Goal: Task Accomplishment & Management: Manage account settings

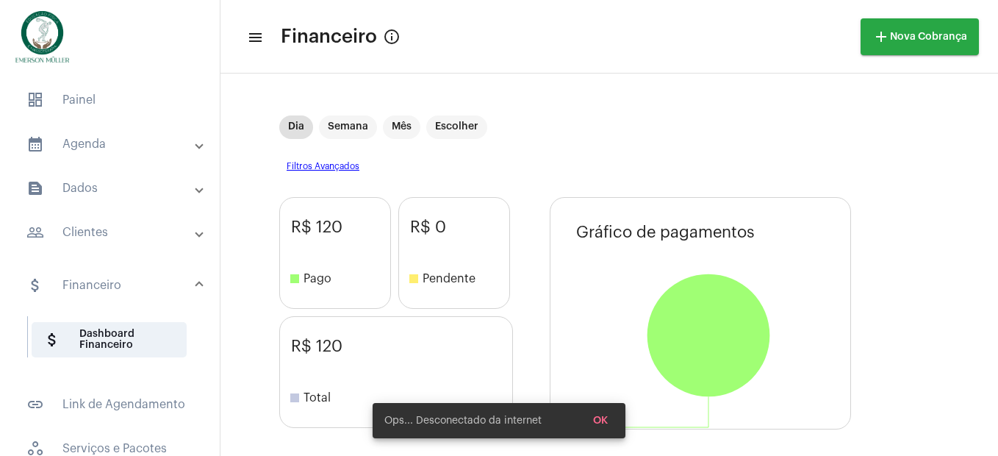
scroll to position [367, 0]
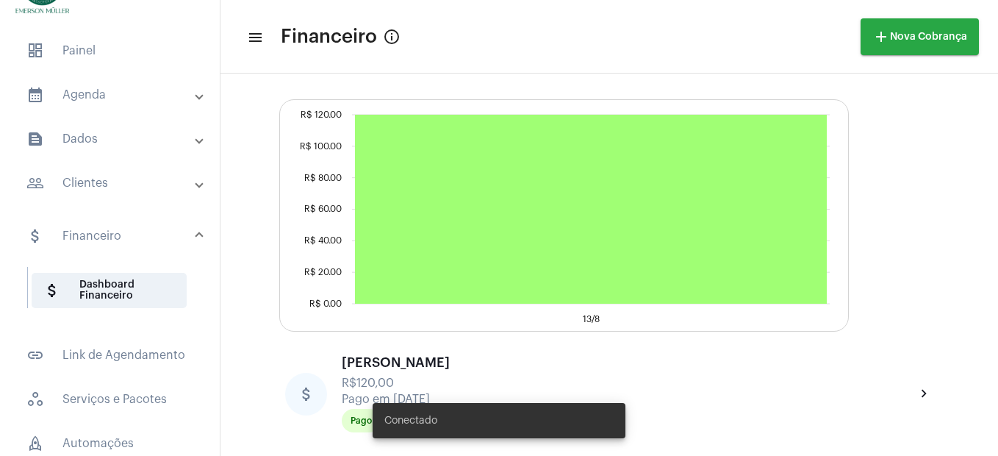
click at [86, 93] on mat-panel-title "calendar_month_outlined Agenda" at bounding box center [111, 95] width 170 height 18
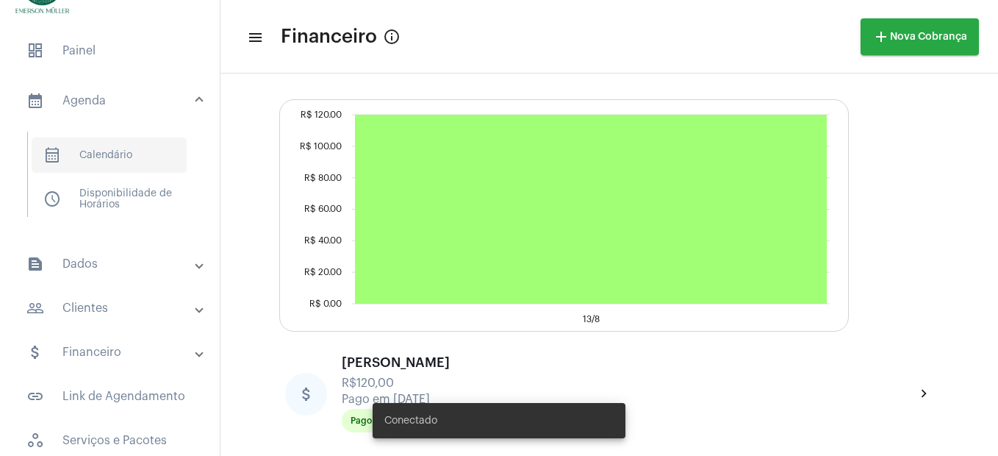
click at [99, 168] on span "calendar_month_outlined Calendário" at bounding box center [109, 154] width 155 height 35
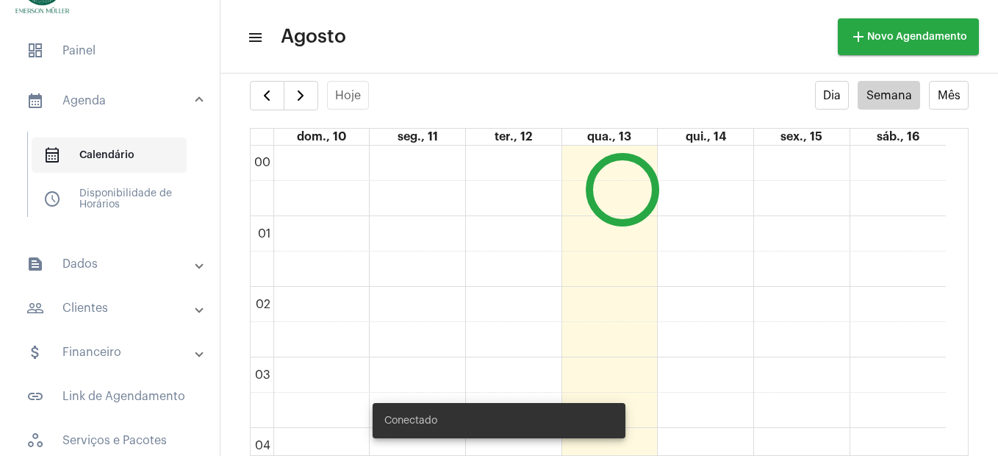
scroll to position [424, 0]
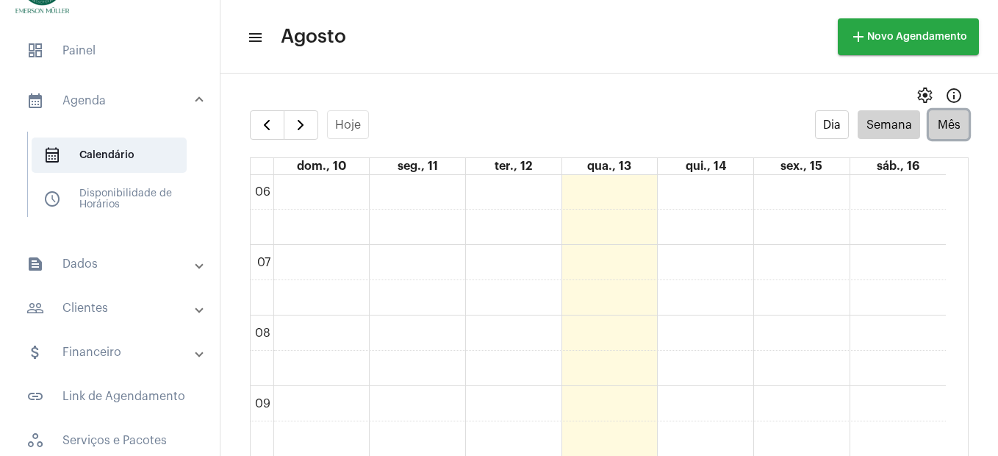
click at [929, 118] on button "Mês" at bounding box center [949, 124] width 40 height 29
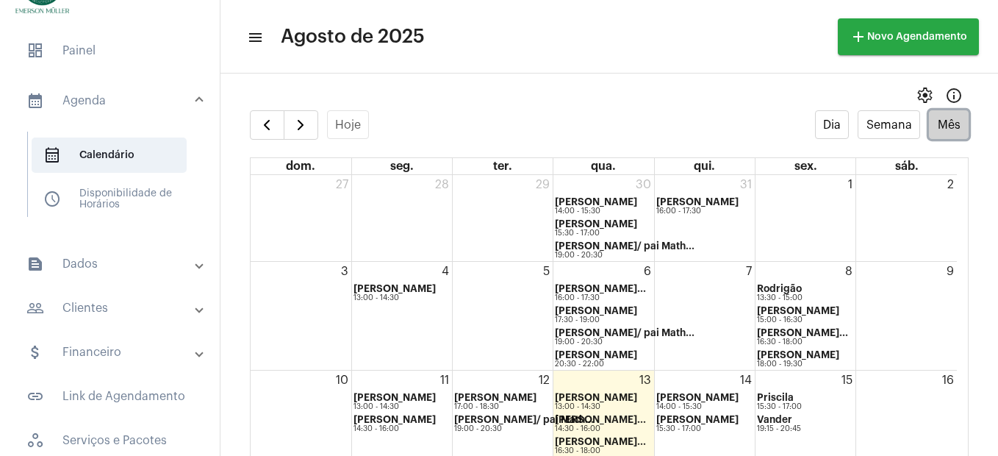
scroll to position [49, 0]
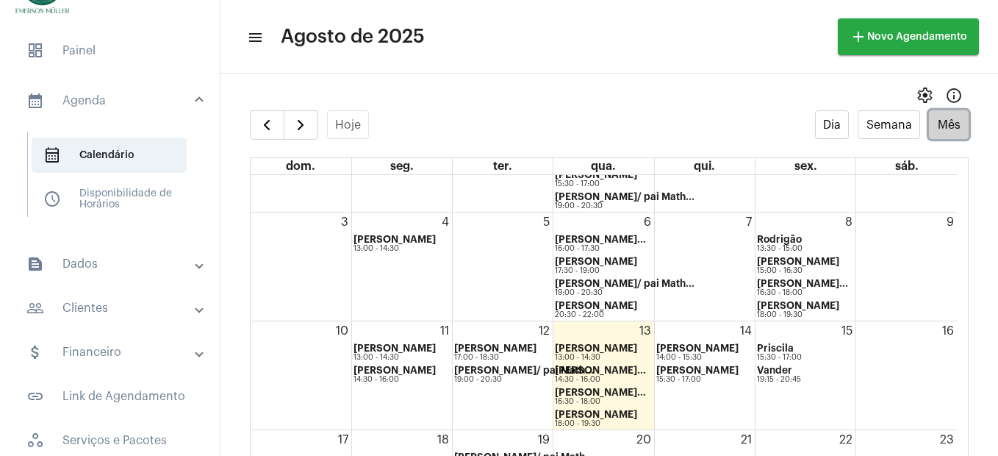
click at [537, 303] on div "5" at bounding box center [503, 266] width 100 height 108
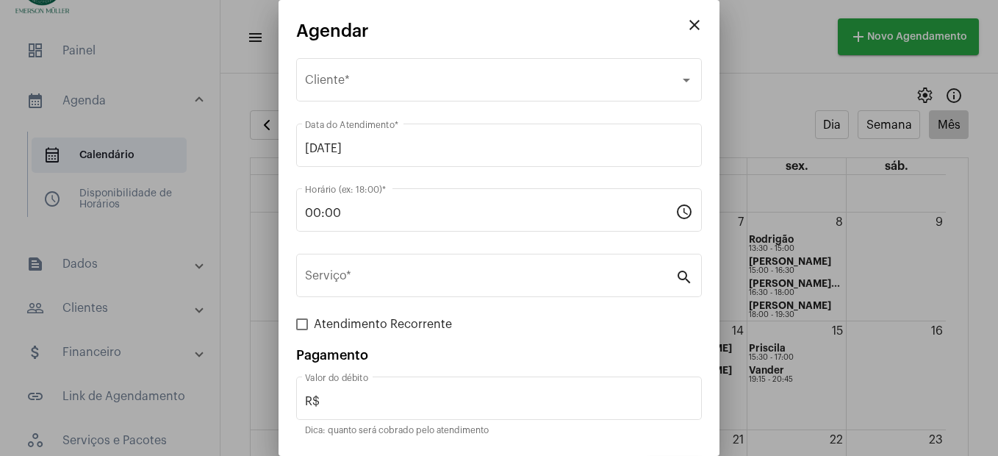
click at [165, 71] on div at bounding box center [499, 228] width 998 height 456
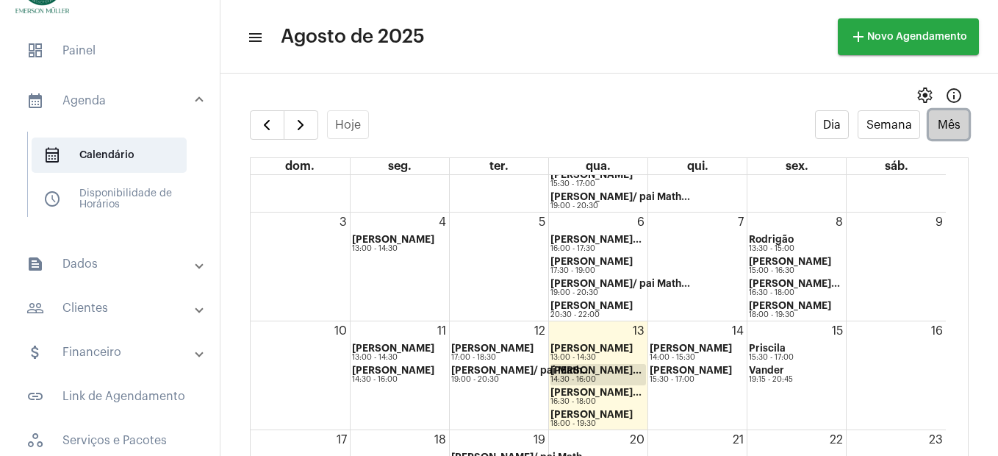
click at [580, 367] on strong "[PERSON_NAME]..." at bounding box center [596, 370] width 91 height 10
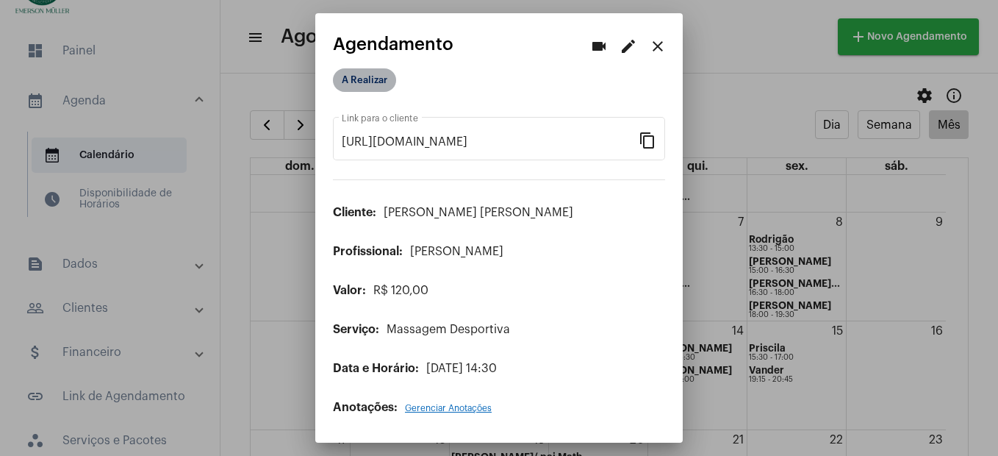
click at [382, 82] on mat-chip "A Realizar" at bounding box center [364, 80] width 63 height 24
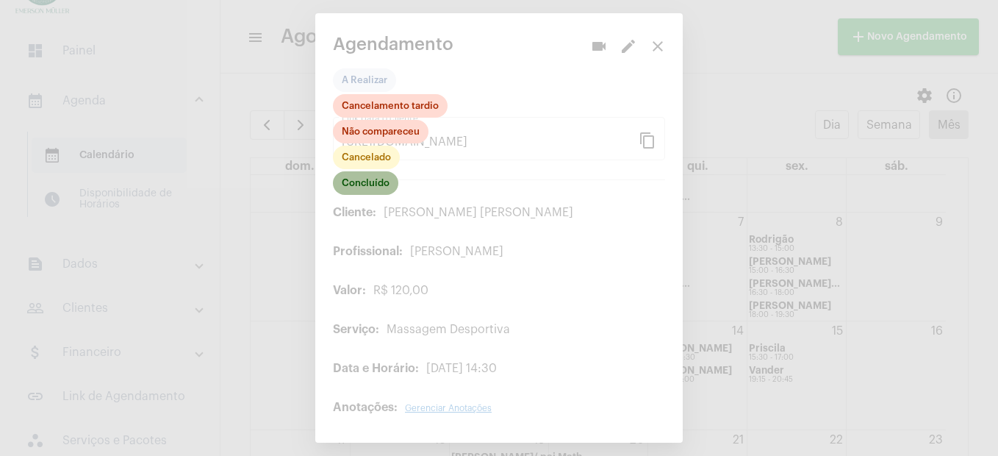
click at [384, 190] on mat-chip "Concluído" at bounding box center [365, 183] width 65 height 24
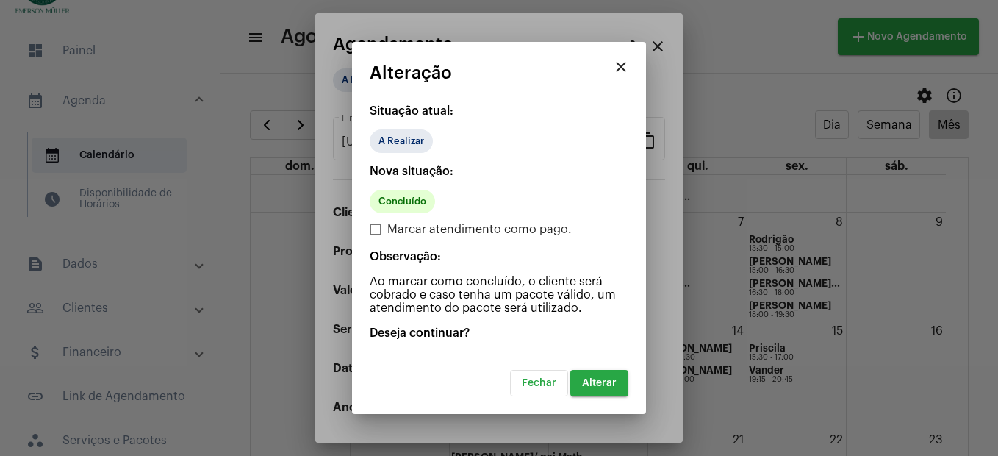
click at [605, 387] on span "Alterar" at bounding box center [599, 383] width 35 height 10
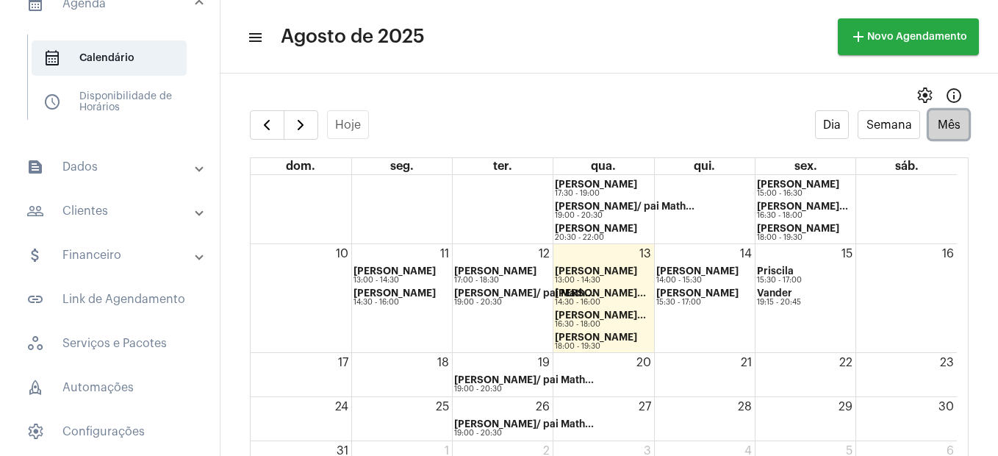
scroll to position [147, 0]
click at [110, 246] on mat-panel-title "attach_money Financeiro" at bounding box center [111, 255] width 170 height 18
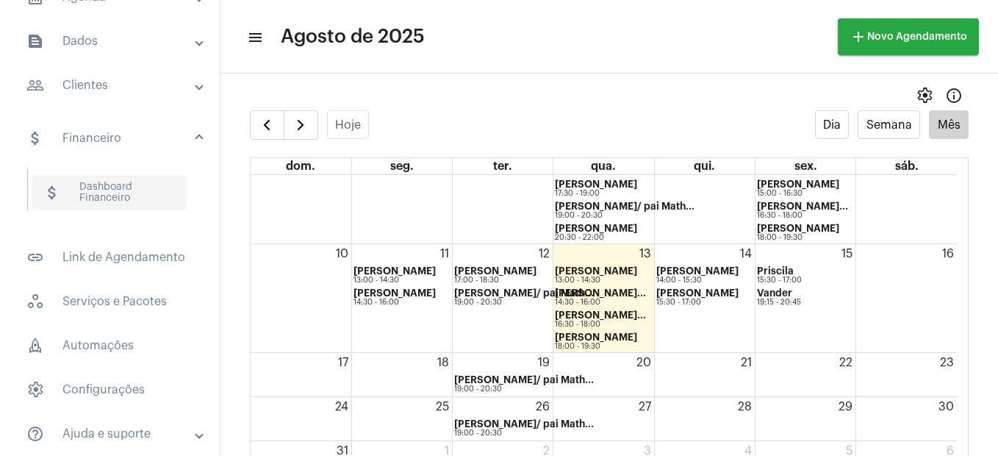
click at [87, 196] on span "attach_money Dashboard Financeiro" at bounding box center [109, 192] width 155 height 35
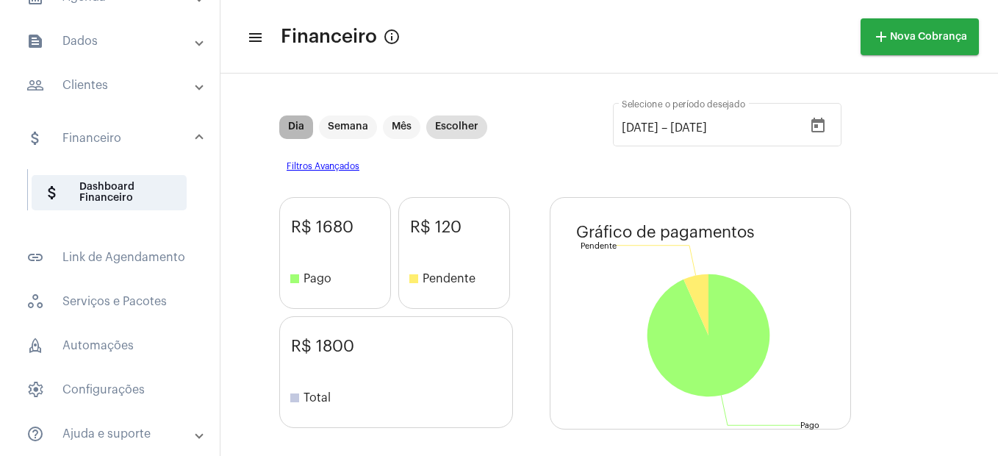
click at [301, 132] on mat-chip "Dia" at bounding box center [296, 127] width 34 height 24
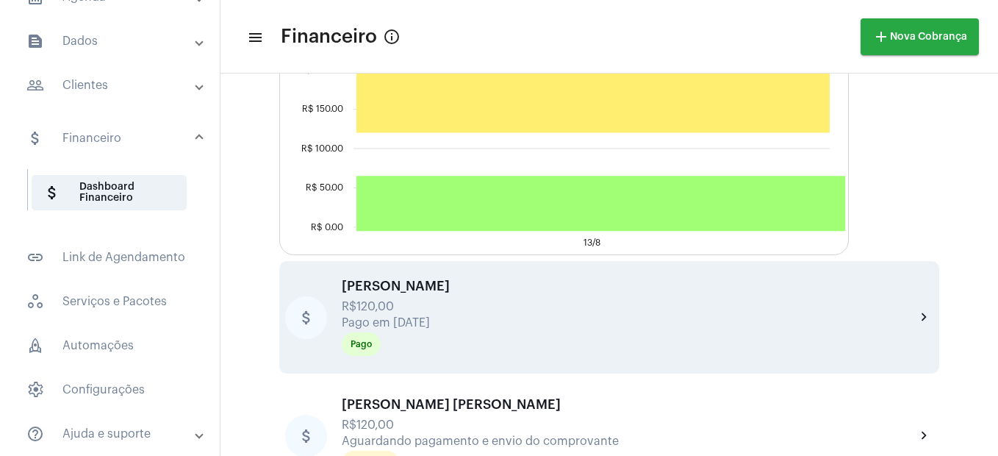
scroll to position [485, 0]
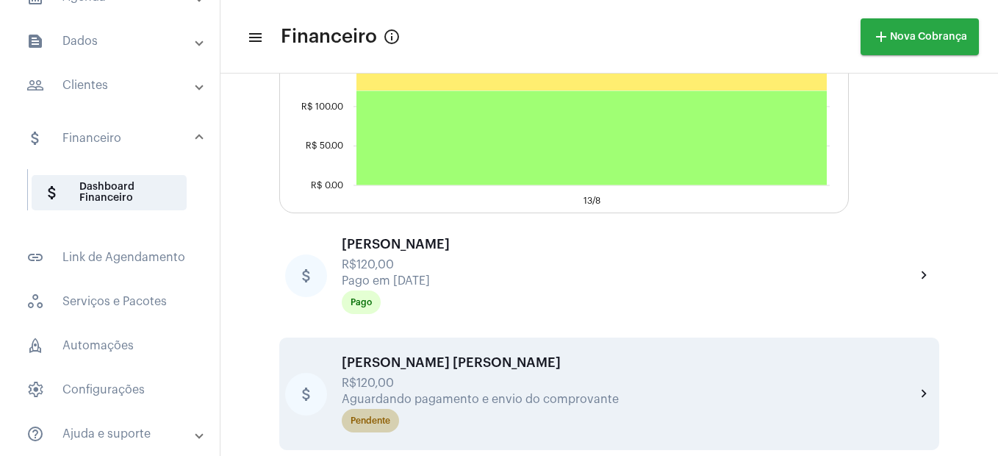
click at [369, 423] on div "Pendente" at bounding box center [371, 421] width 40 height 10
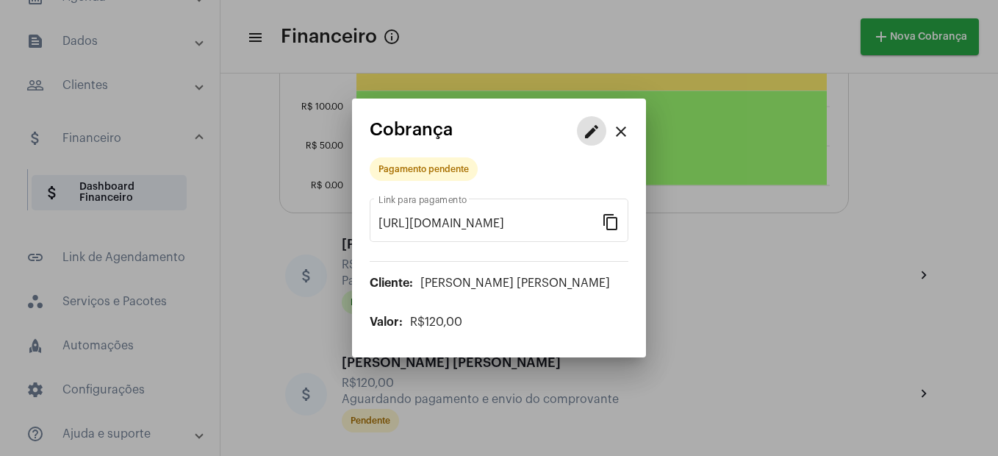
click at [597, 129] on mat-icon "edit" at bounding box center [592, 132] width 18 height 18
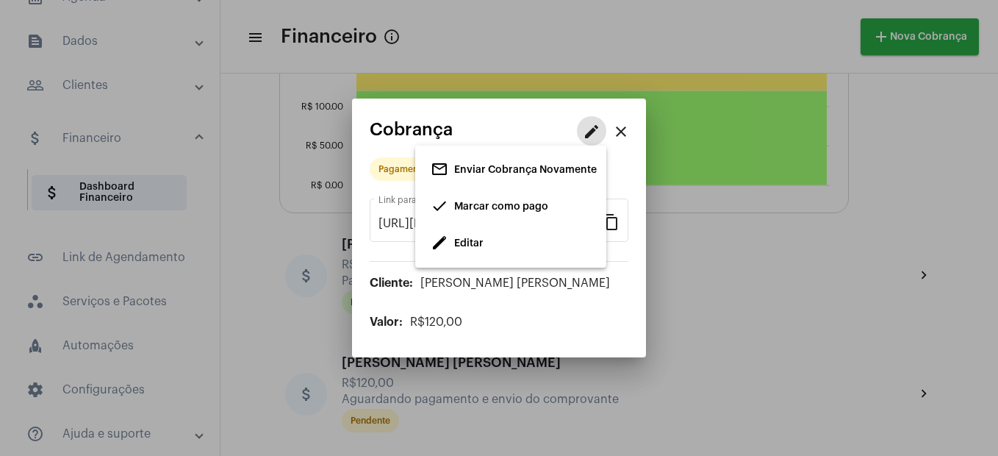
click at [465, 207] on span "Marcar como pago" at bounding box center [501, 206] width 94 height 10
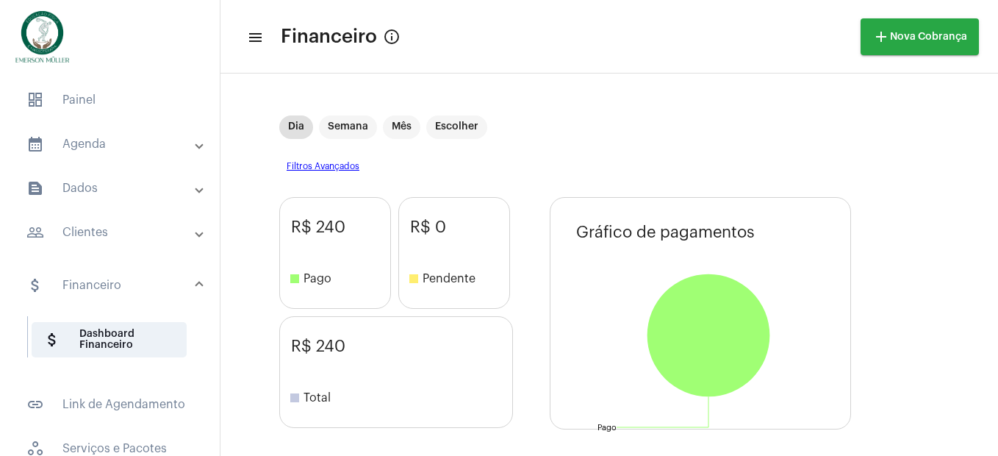
click at [68, 145] on mat-panel-title "calendar_month_outlined Agenda" at bounding box center [111, 144] width 170 height 18
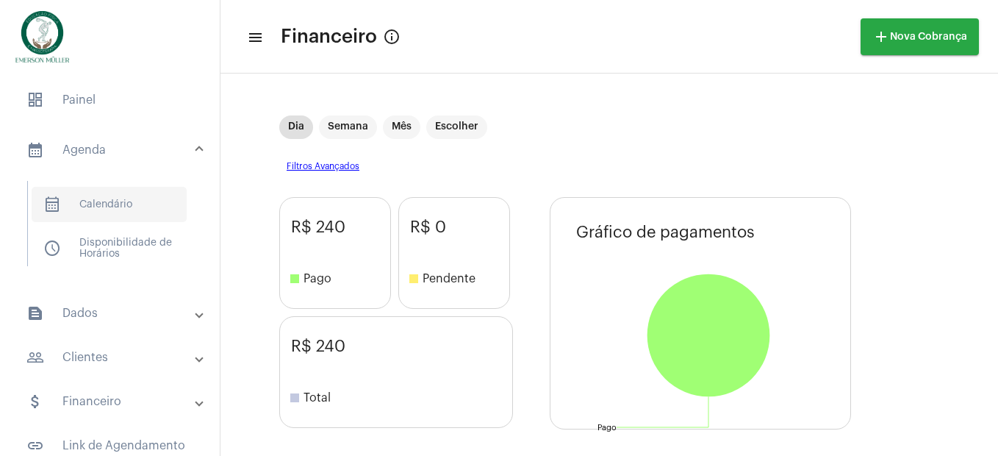
drag, startPoint x: 49, startPoint y: 189, endPoint x: 69, endPoint y: 212, distance: 30.2
click at [60, 198] on span "calendar_month_outlined Calendário" at bounding box center [109, 204] width 155 height 35
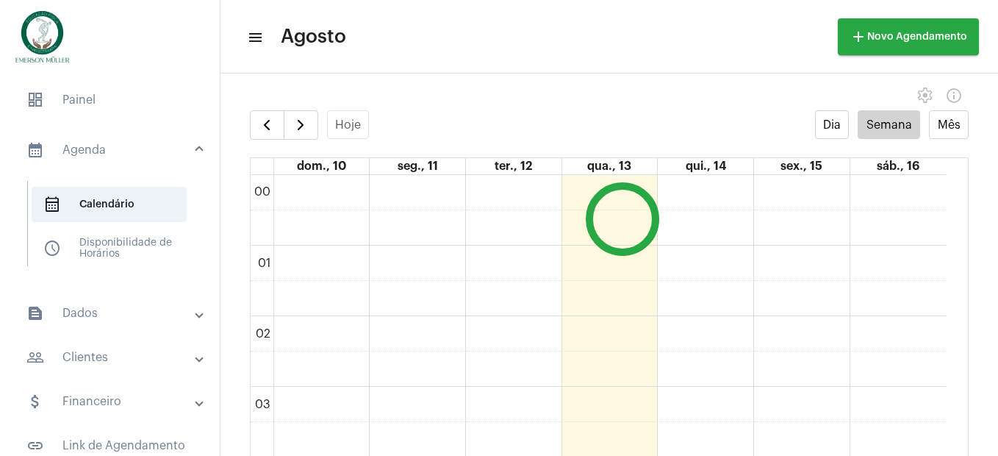
scroll to position [424, 0]
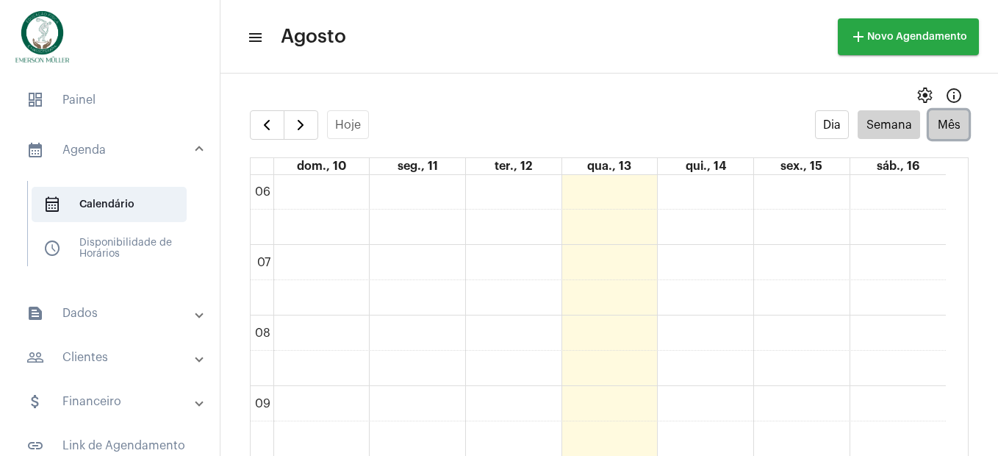
click at [954, 126] on button "Mês" at bounding box center [949, 124] width 40 height 29
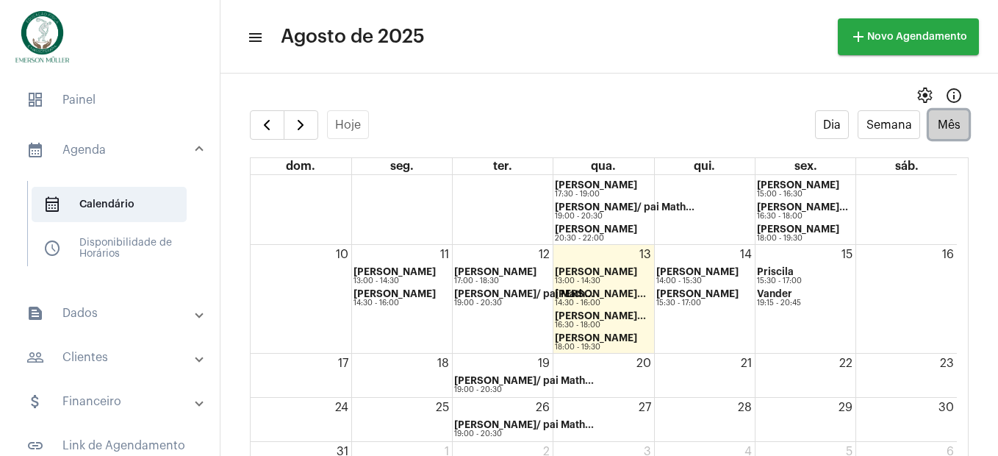
scroll to position [126, 0]
